Goal: Information Seeking & Learning: Learn about a topic

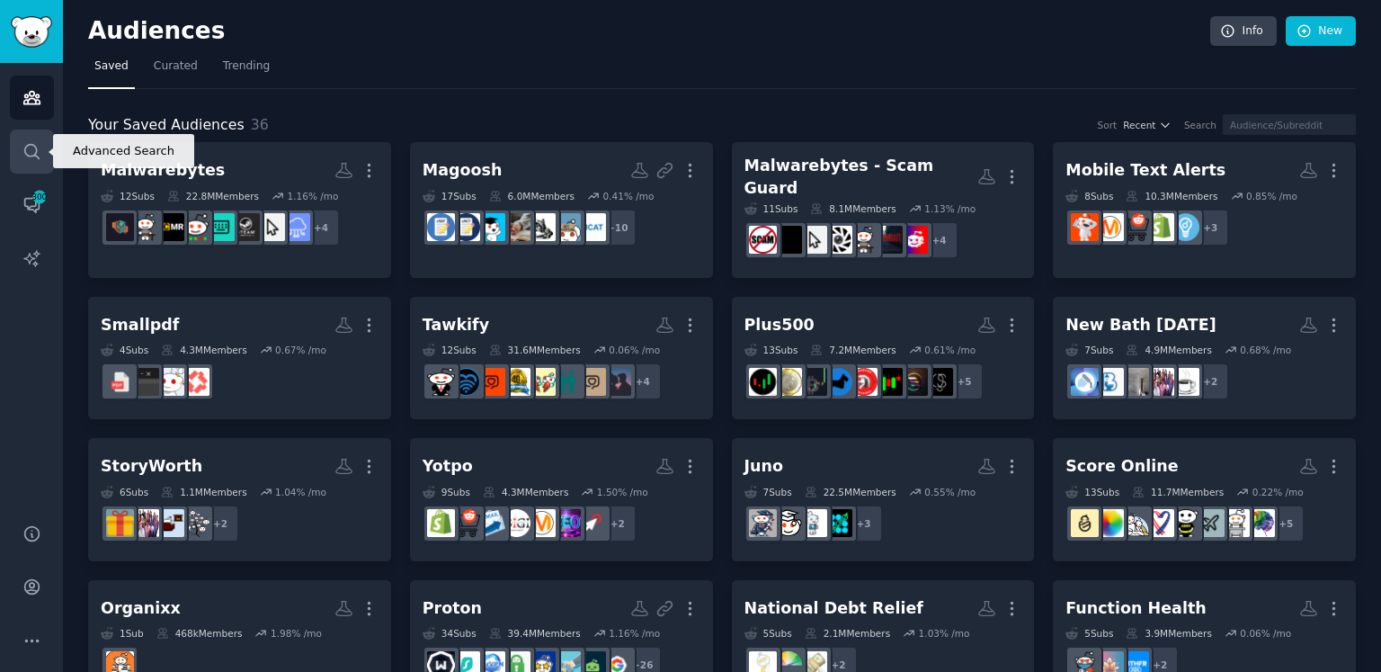
click at [22, 154] on icon "Sidebar" at bounding box center [31, 151] width 19 height 19
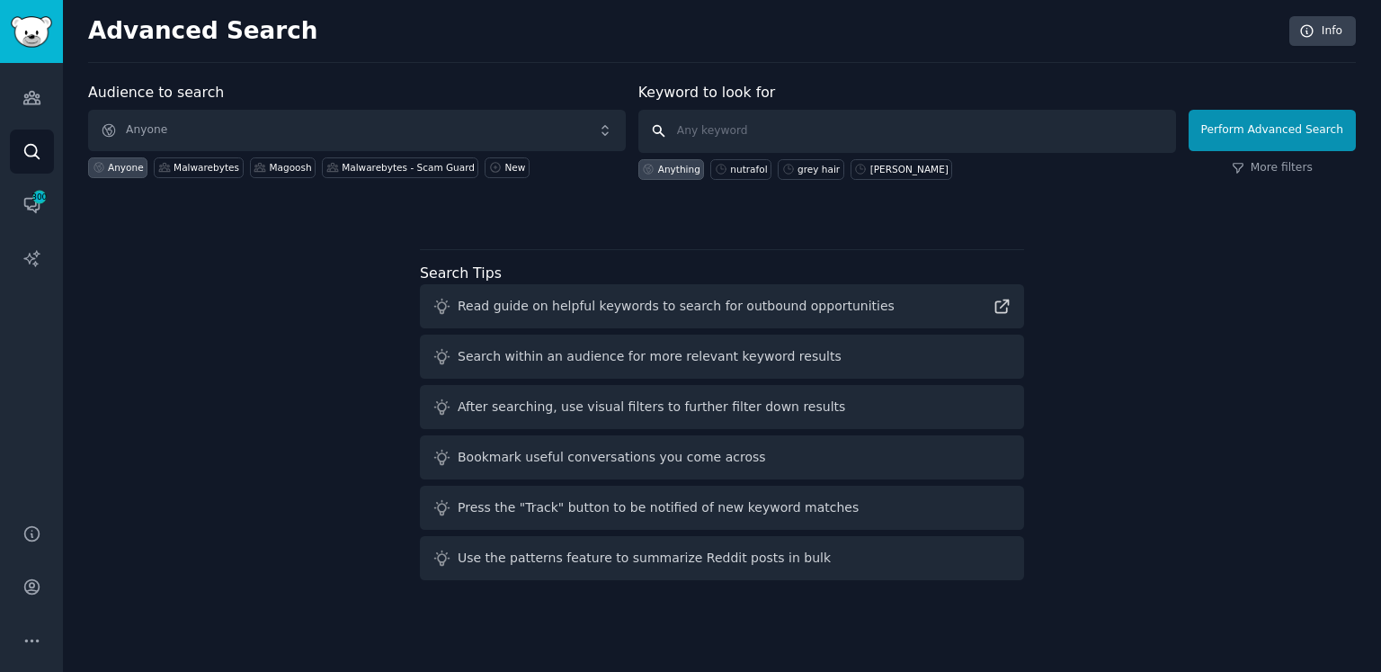
click at [777, 123] on input "text" at bounding box center [907, 131] width 538 height 43
type input "bestmoney"
click button "Perform Advanced Search" at bounding box center [1271, 130] width 167 height 41
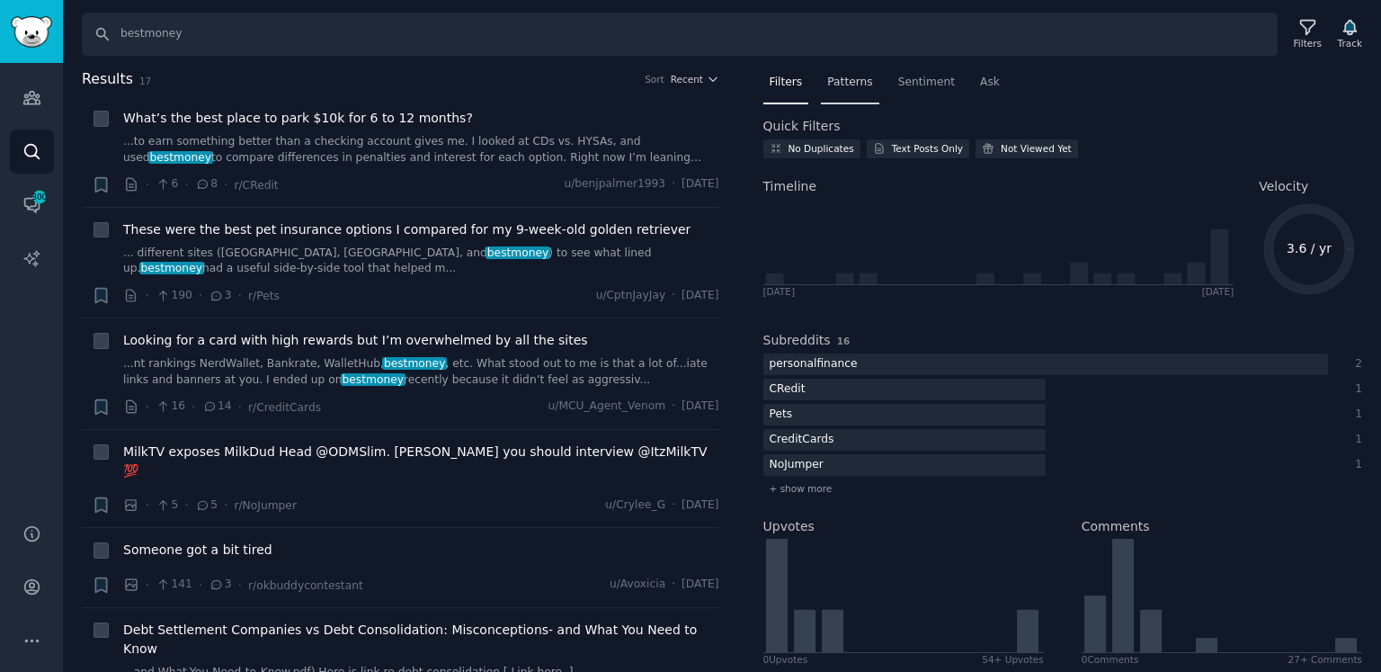
click at [848, 85] on span "Patterns" at bounding box center [849, 83] width 45 height 16
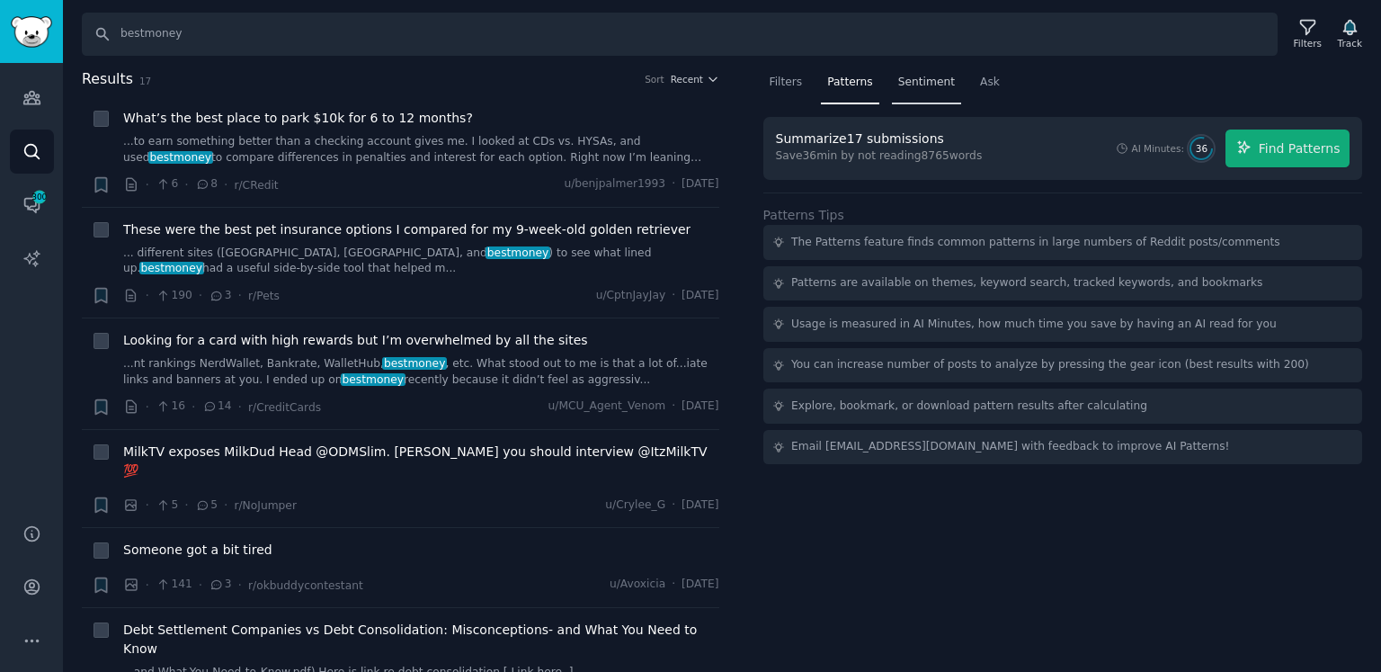
click at [932, 87] on span "Sentiment" at bounding box center [926, 83] width 57 height 16
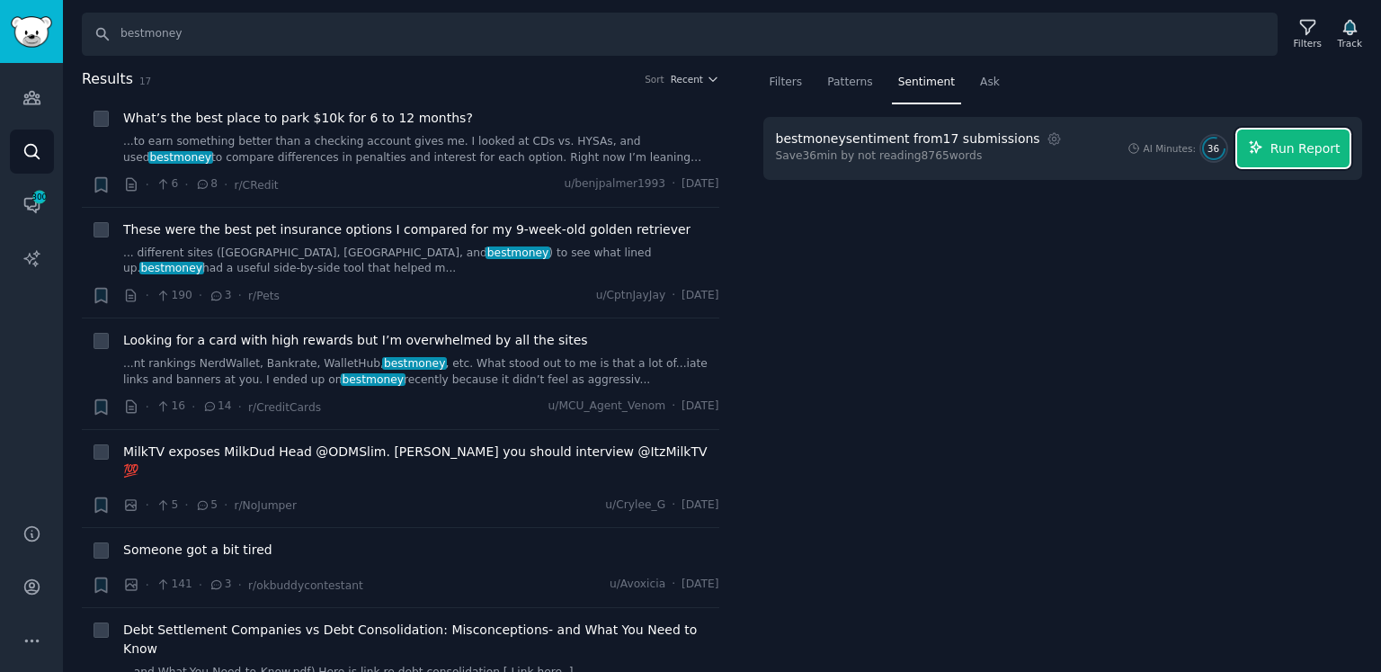
click at [1308, 147] on span "Run Report" at bounding box center [1305, 148] width 70 height 19
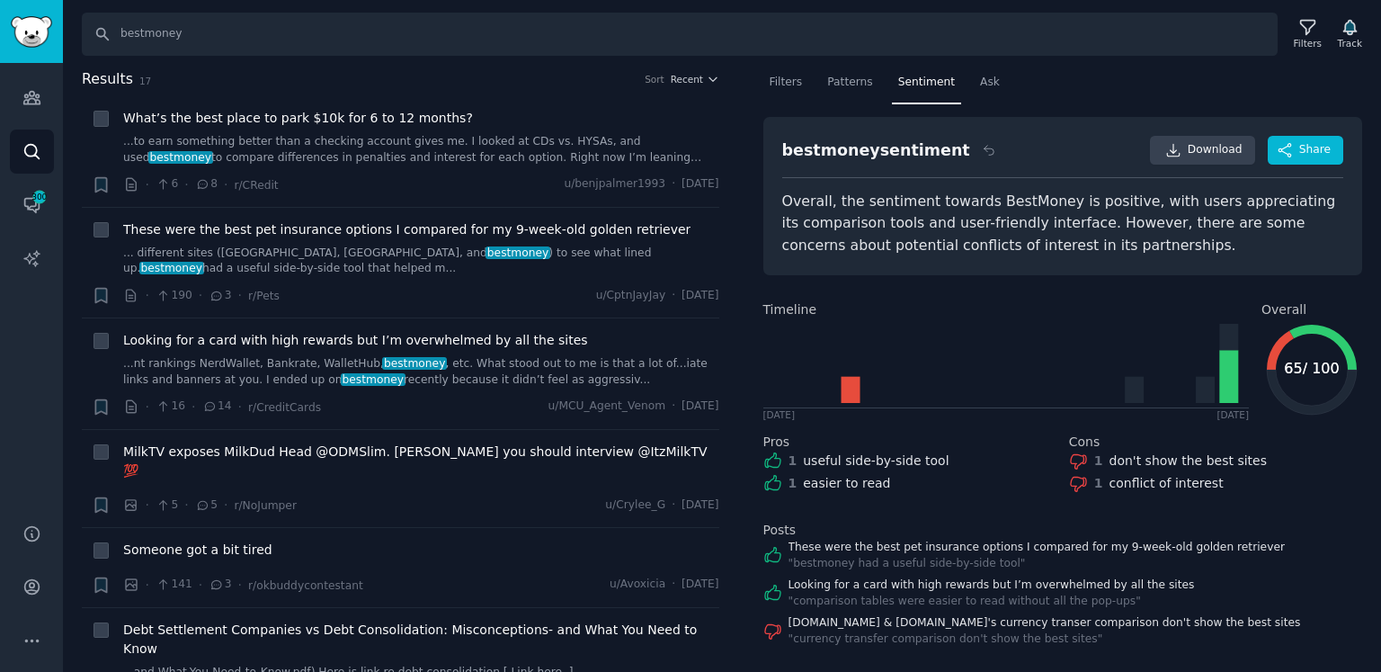
scroll to position [5, 0]
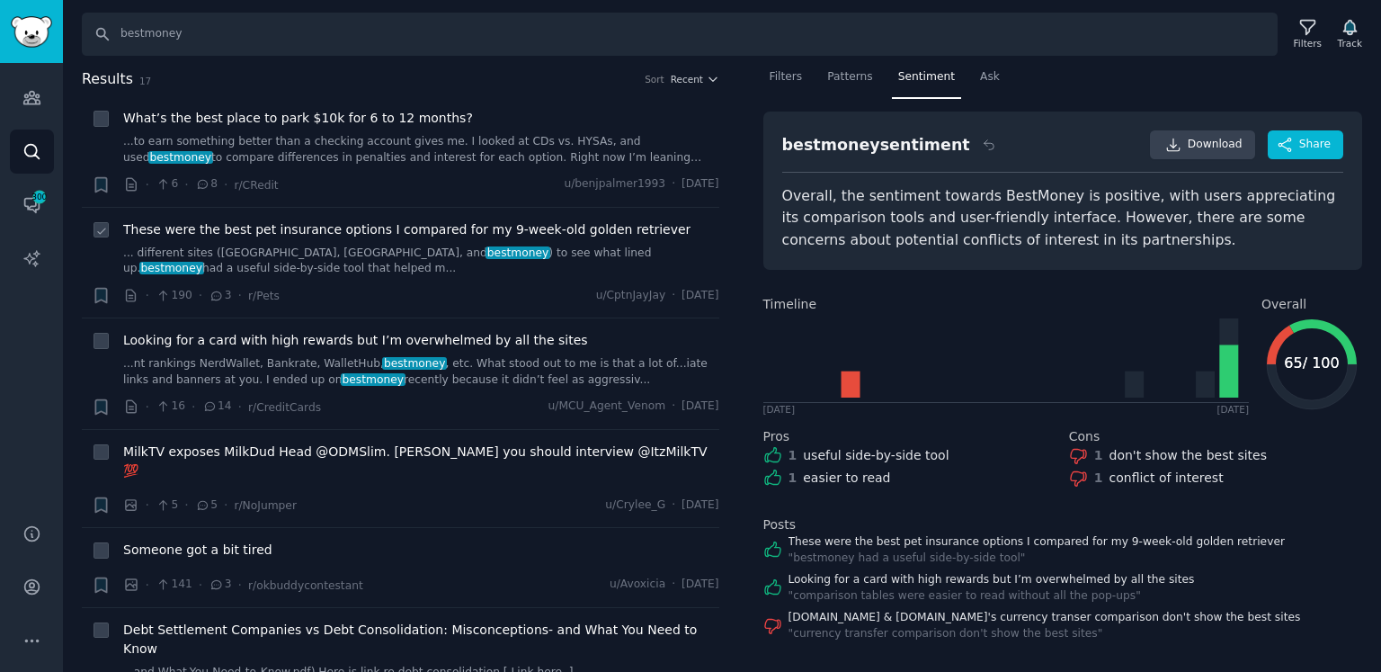
click at [355, 224] on span "These were the best pet insurance options I compared for my 9-week-old golden r…" at bounding box center [406, 229] width 567 height 19
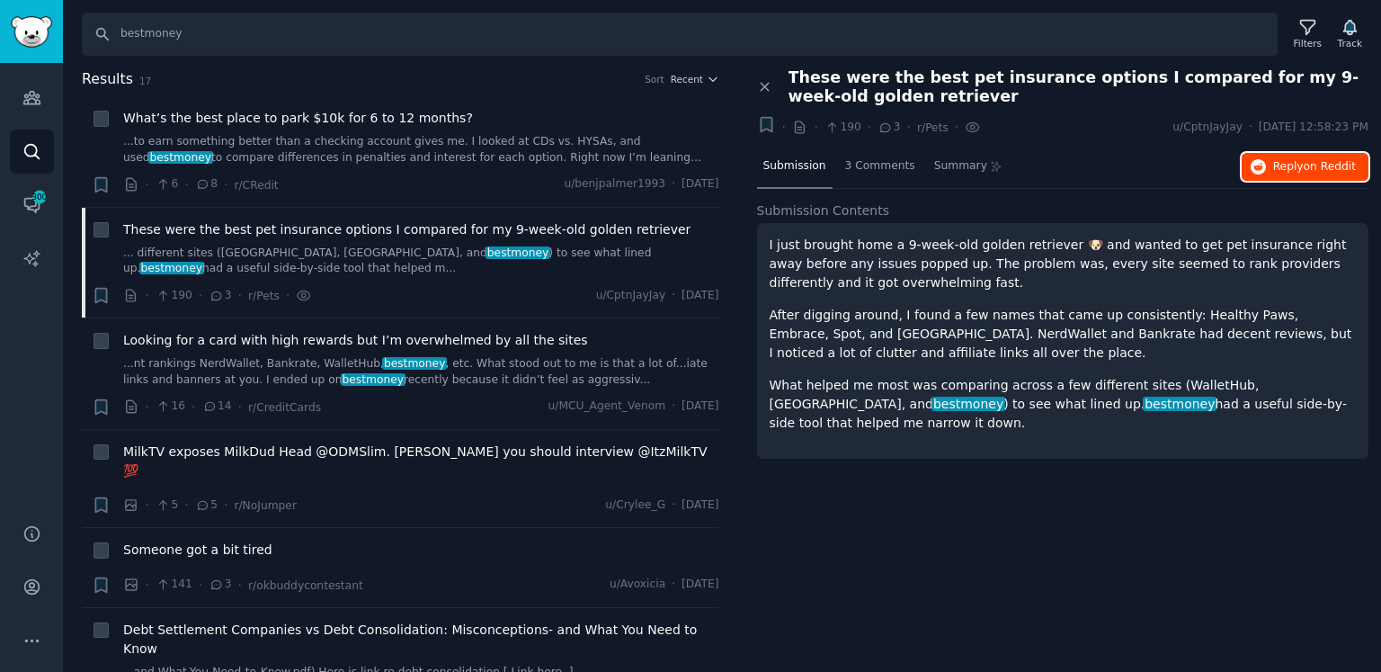
click at [1291, 174] on button "Reply on Reddit" at bounding box center [1304, 167] width 127 height 29
